Goal: Information Seeking & Learning: Learn about a topic

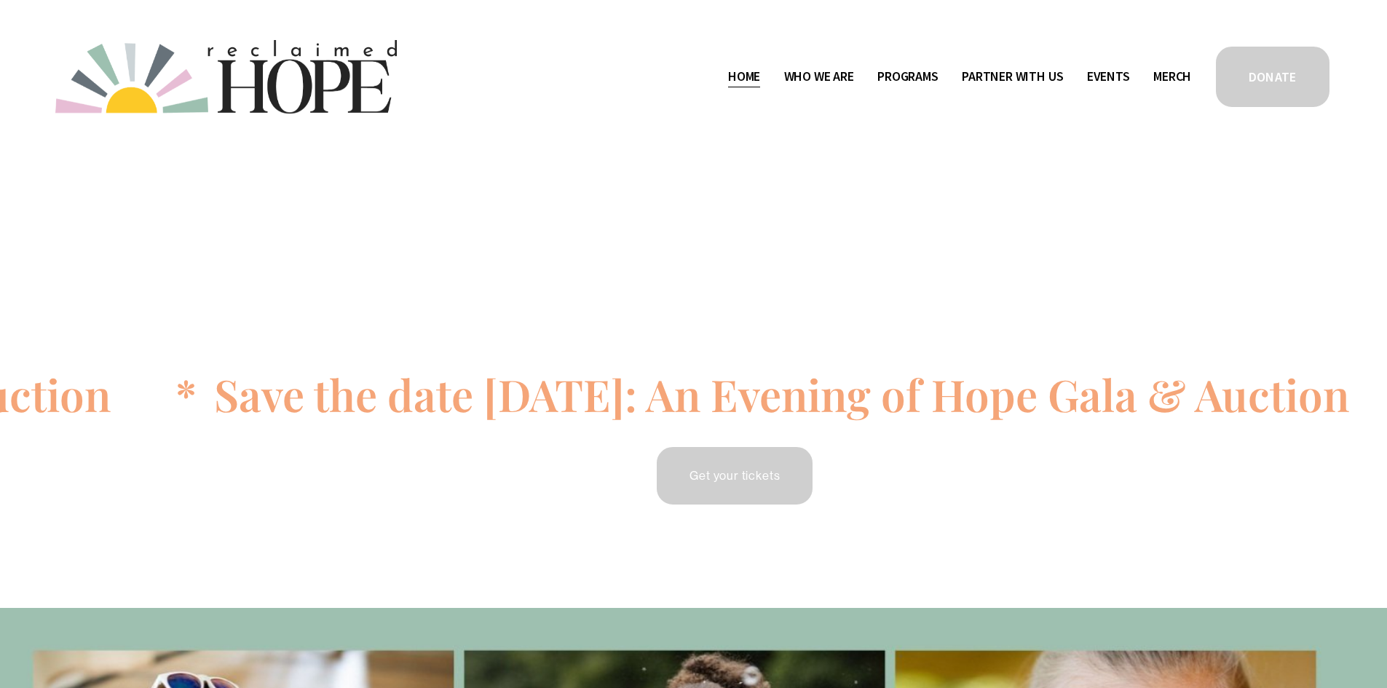
click at [0, 0] on span "Staff & Board" at bounding box center [0, 0] width 0 height 0
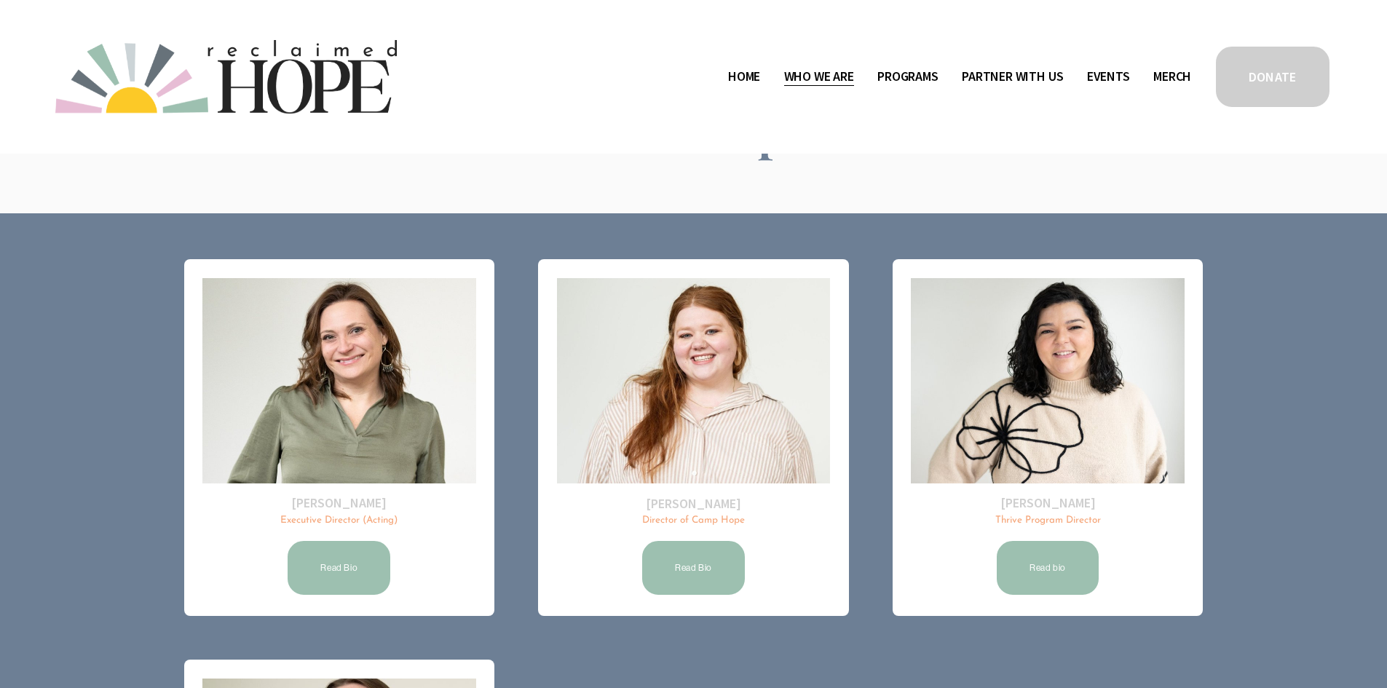
scroll to position [146, 0]
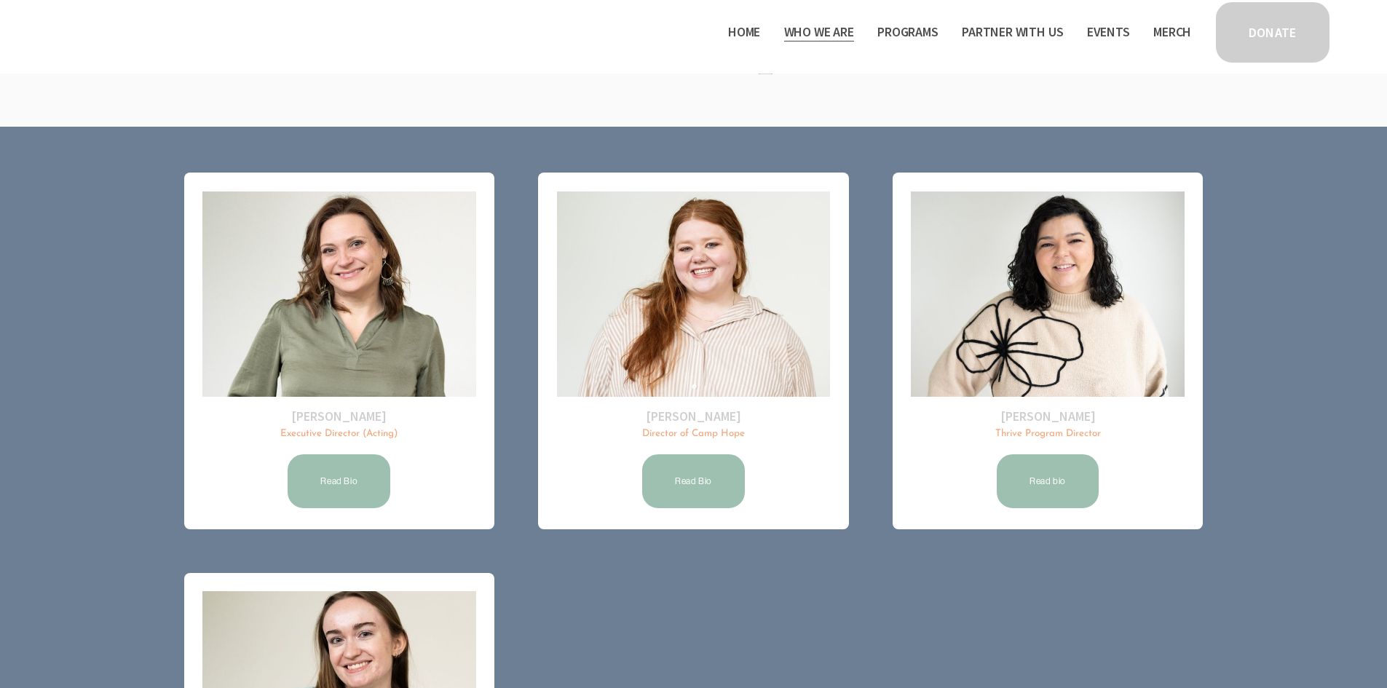
click at [352, 488] on link "Read Bio" at bounding box center [338, 481] width 107 height 58
